Goal: Transaction & Acquisition: Purchase product/service

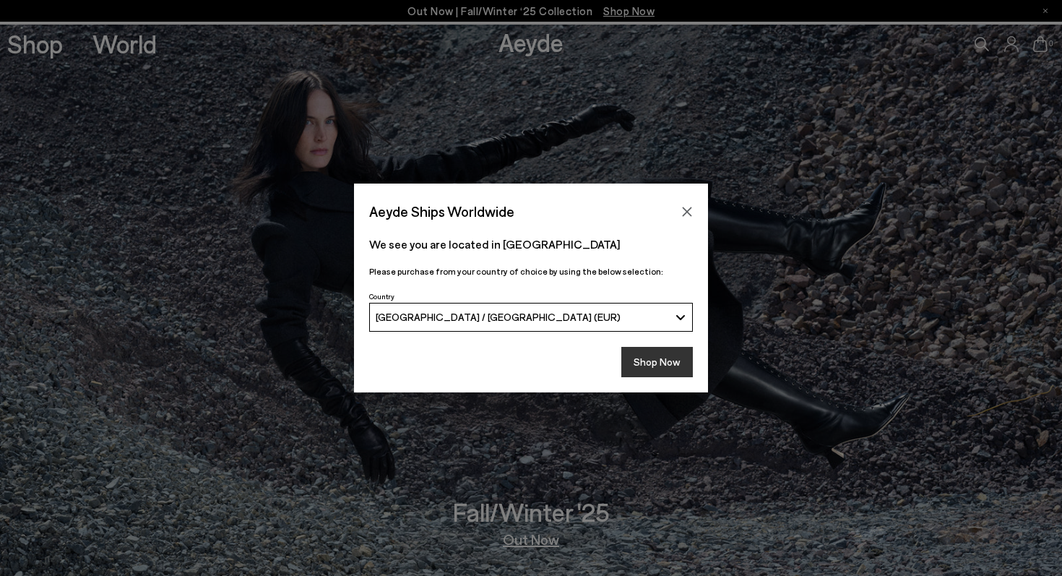
click at [642, 355] on button "Shop Now" at bounding box center [657, 362] width 72 height 30
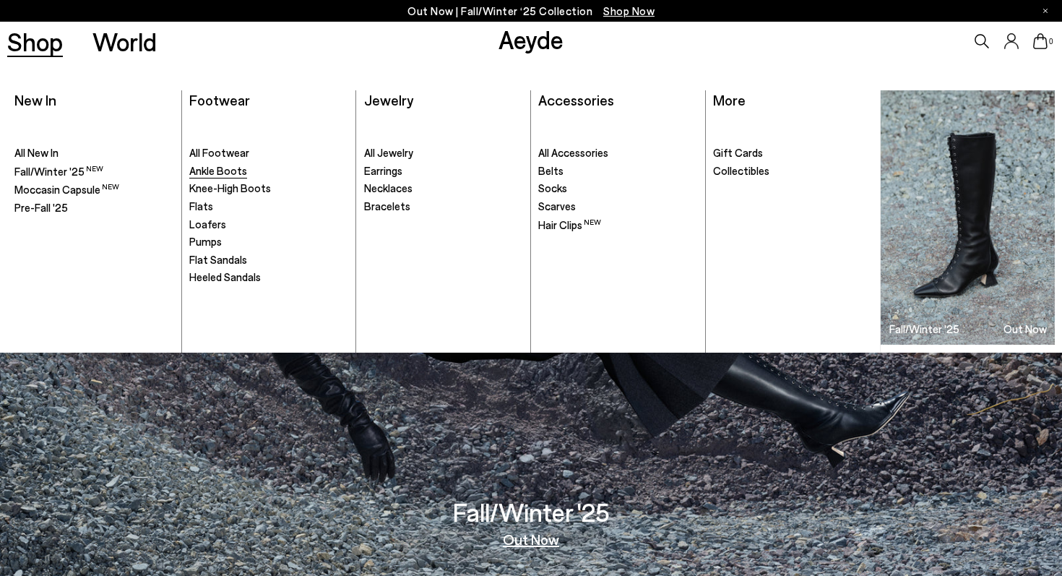
click at [203, 176] on span "Ankle Boots" at bounding box center [218, 170] width 58 height 13
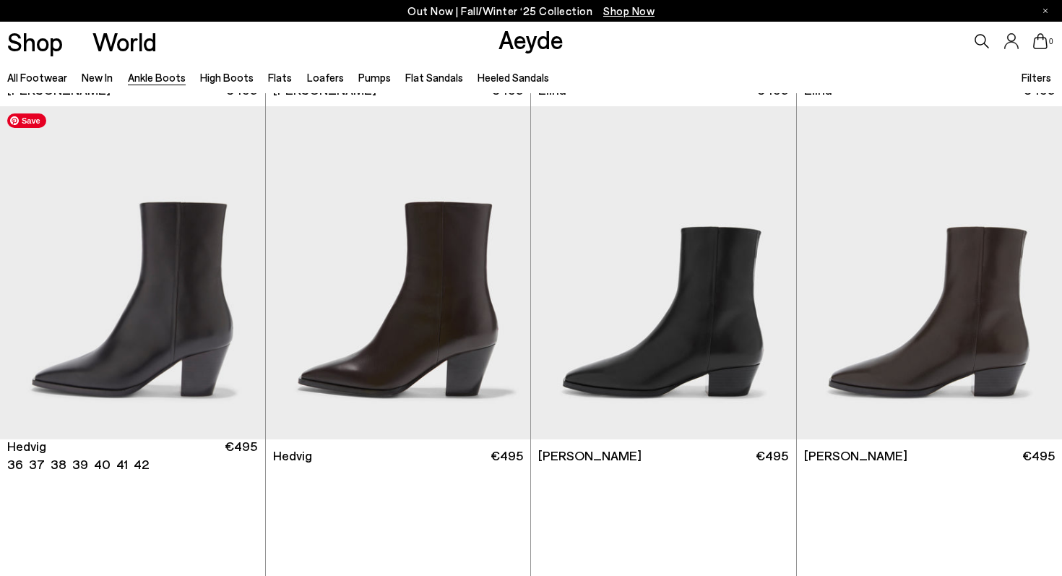
scroll to position [356, 0]
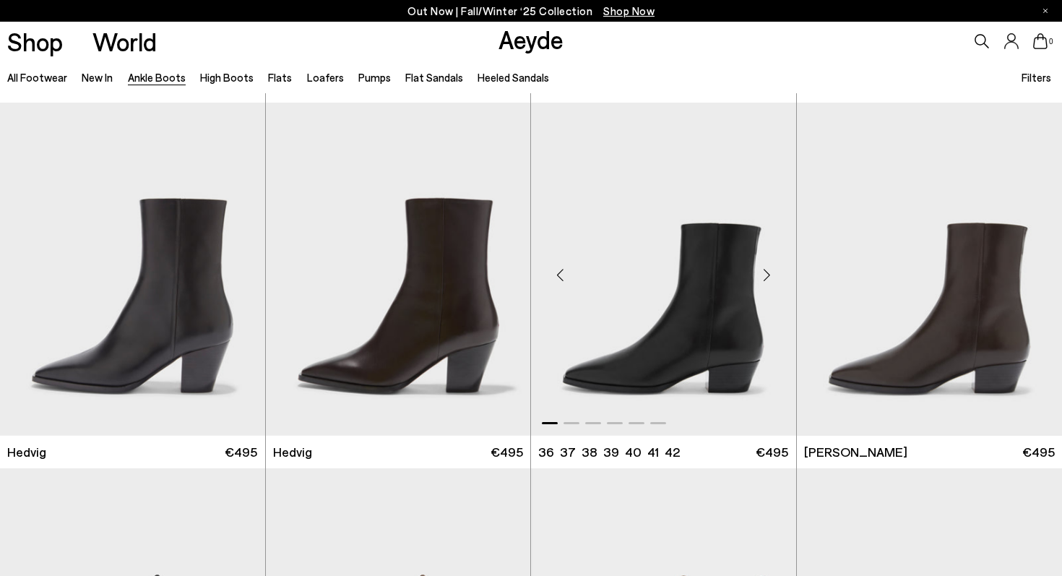
click at [769, 275] on div "Next slide" at bounding box center [766, 274] width 43 height 43
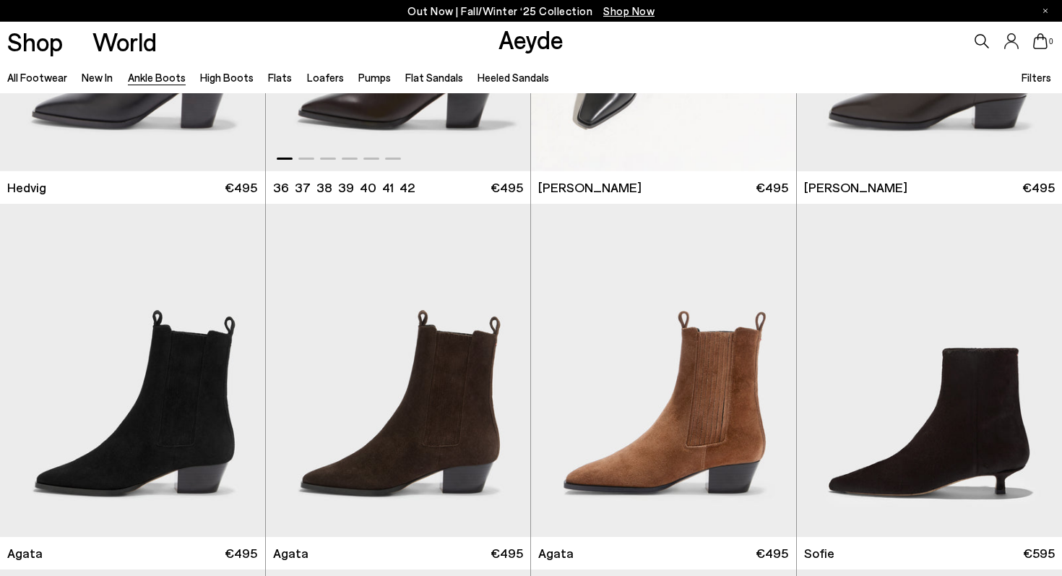
scroll to position [701, 0]
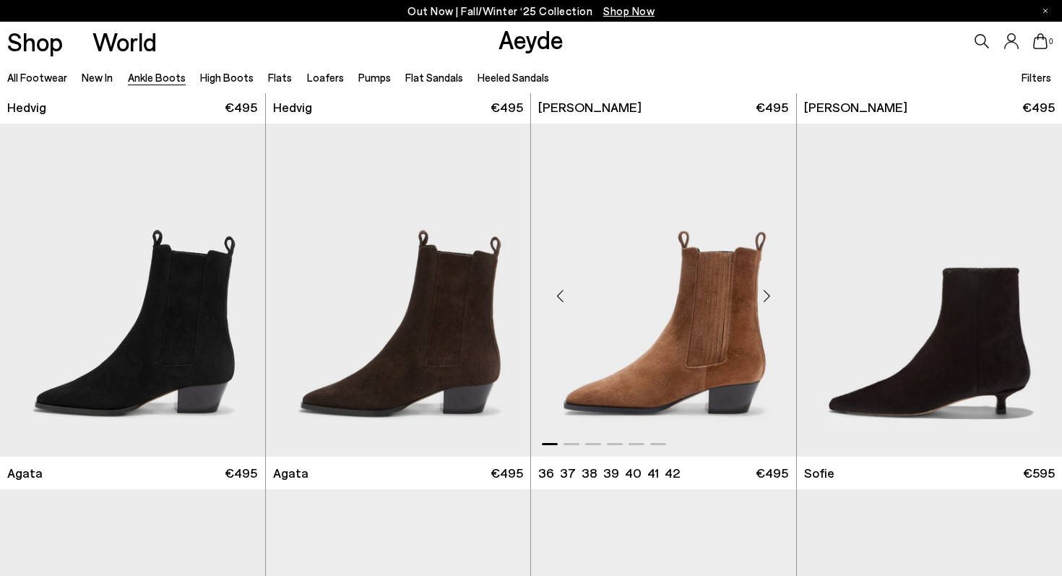
click at [768, 297] on div "Next slide" at bounding box center [766, 295] width 43 height 43
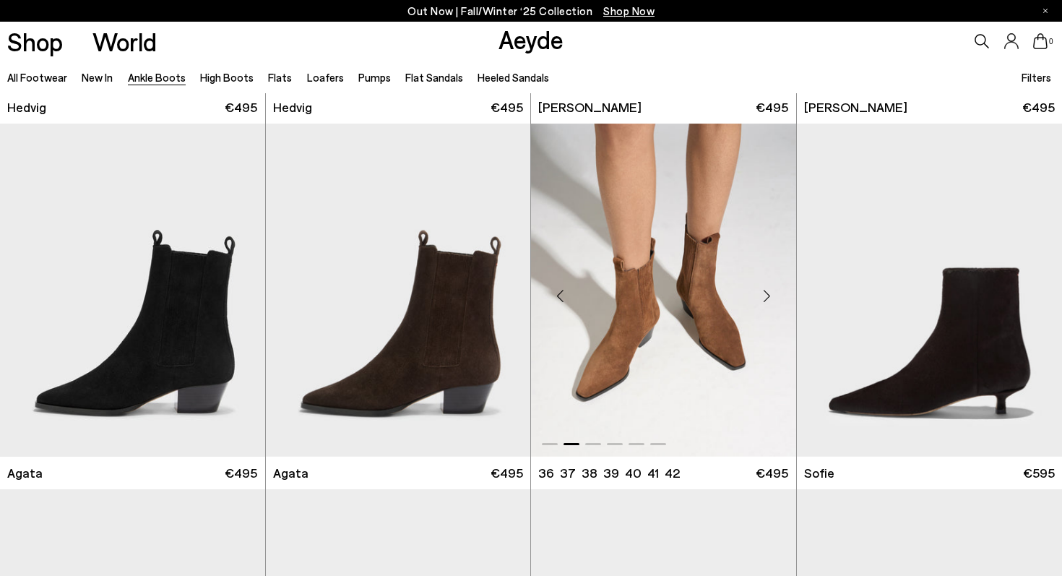
click at [768, 297] on div "Next slide" at bounding box center [766, 295] width 43 height 43
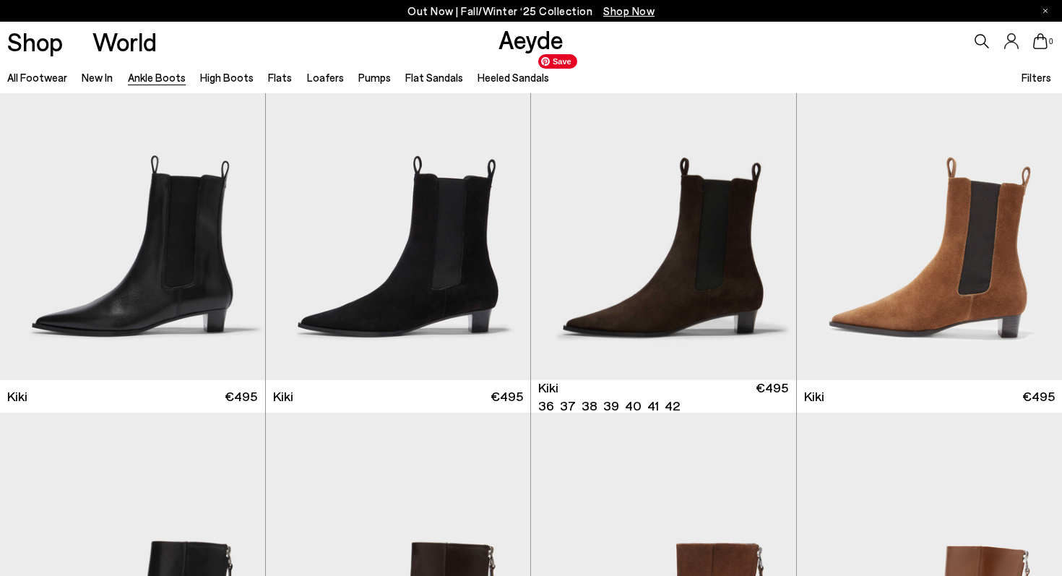
scroll to position [1875, 0]
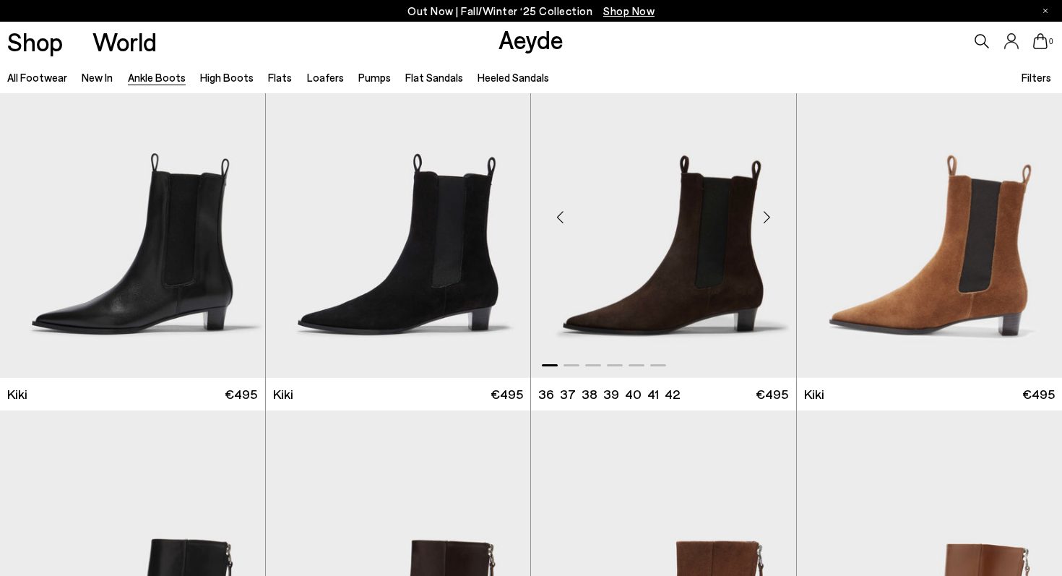
click at [770, 217] on div "Next slide" at bounding box center [766, 217] width 43 height 43
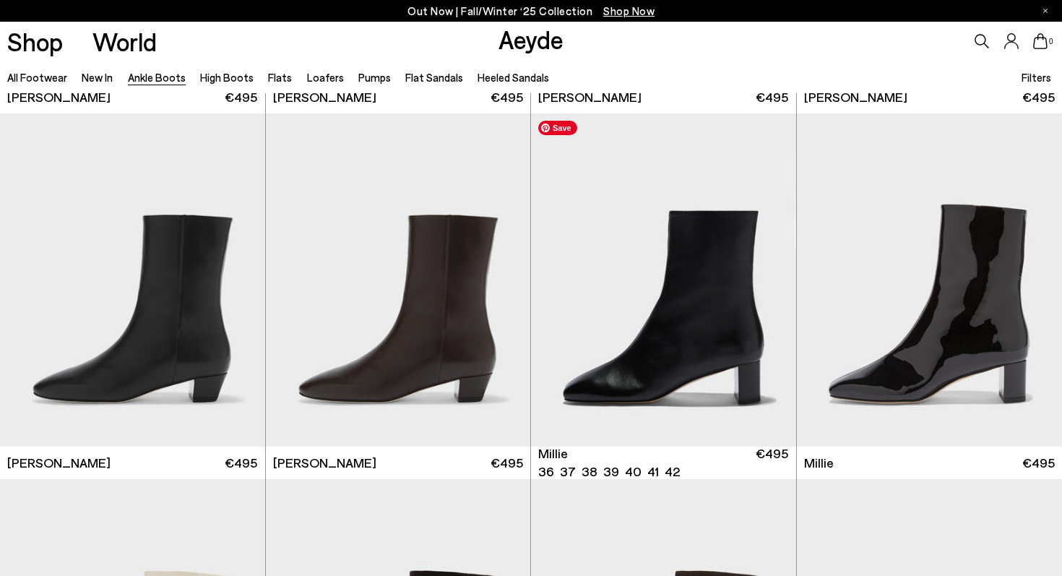
scroll to position [2541, 0]
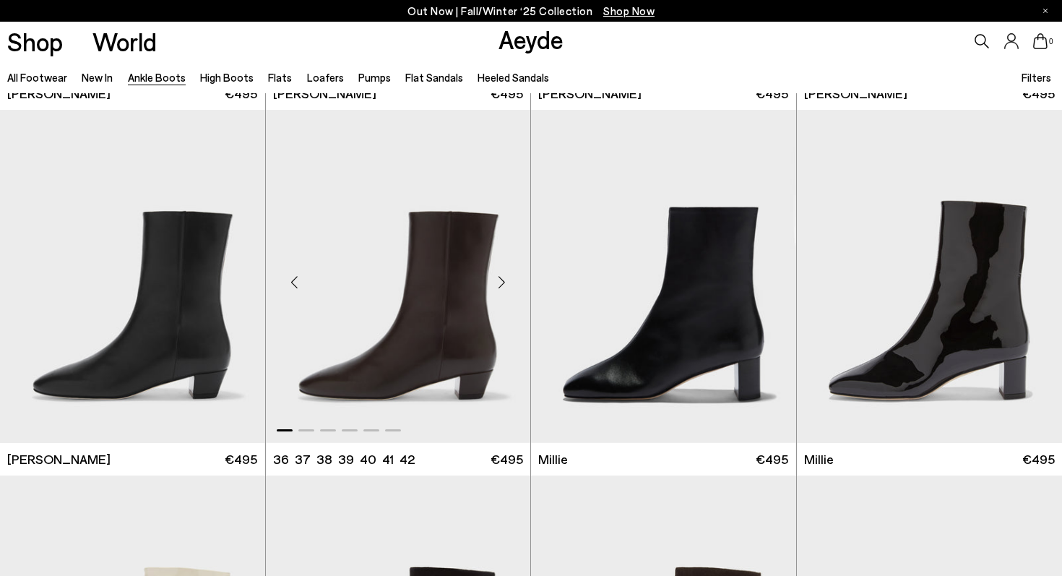
click at [503, 278] on div "Next slide" at bounding box center [501, 281] width 43 height 43
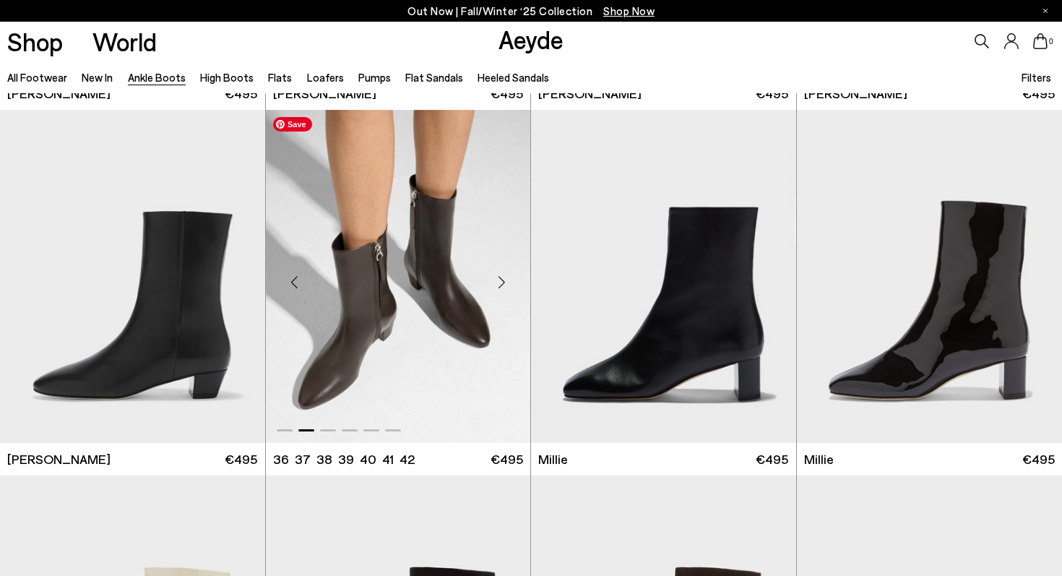
click at [438, 279] on img "2 / 6" at bounding box center [398, 276] width 265 height 333
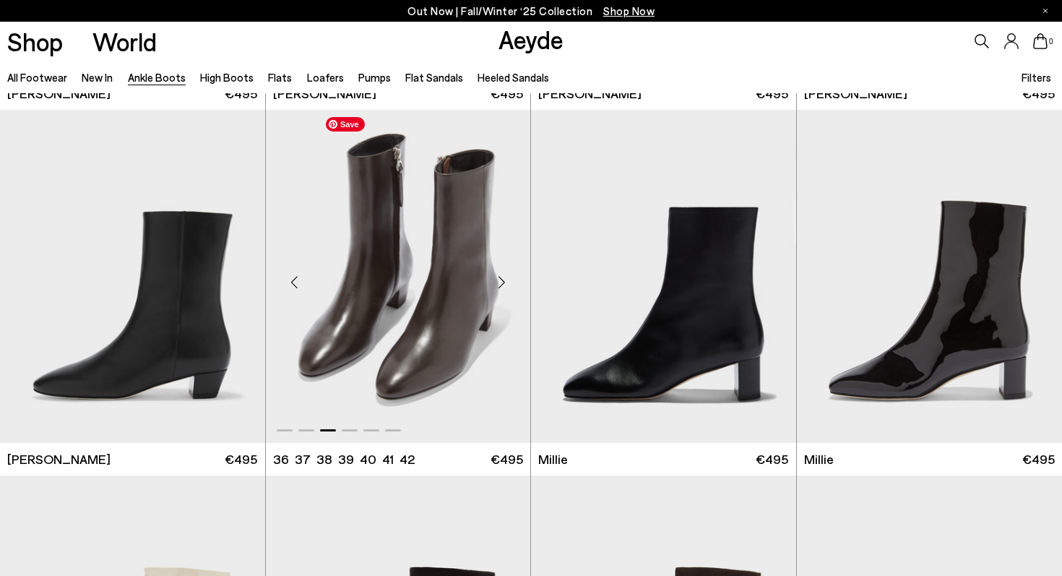
click at [438, 279] on img "3 / 6" at bounding box center [398, 276] width 265 height 333
